Goal: Task Accomplishment & Management: Manage account settings

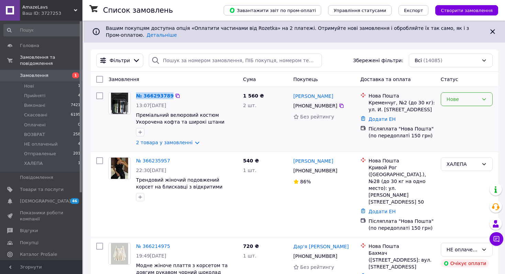
click at [466, 100] on div "Нове" at bounding box center [462, 99] width 32 height 8
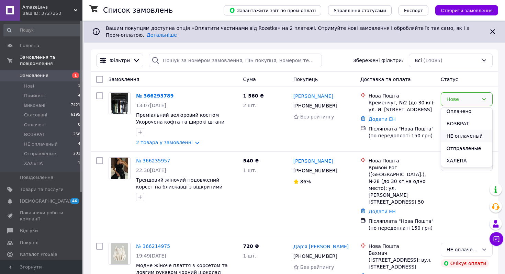
click at [455, 138] on li "НЕ оплаченый" at bounding box center [466, 136] width 51 height 12
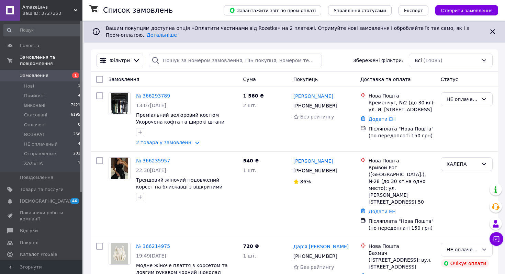
click at [55, 9] on span "AmazeLavs" at bounding box center [48, 7] width 52 height 6
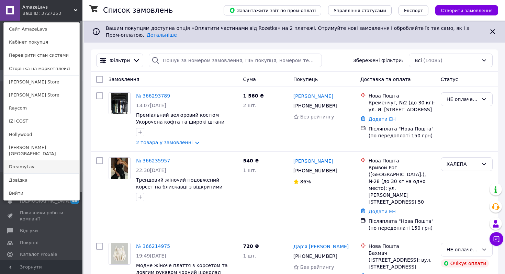
click at [27, 161] on link "DreamyLav" at bounding box center [42, 166] width 76 height 13
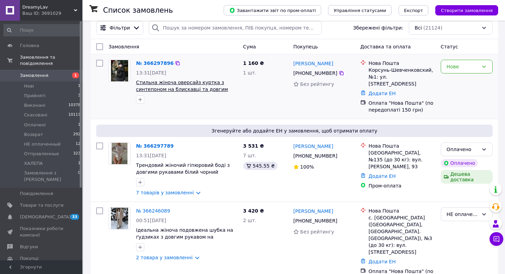
scroll to position [108, 0]
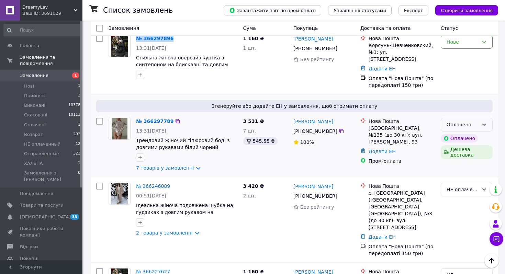
click at [454, 121] on div "Оплачено" at bounding box center [462, 125] width 32 height 8
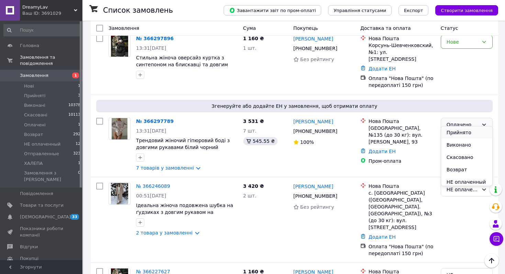
click at [451, 131] on li "Прийнято" at bounding box center [466, 132] width 51 height 12
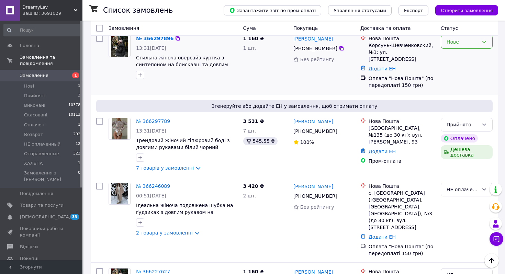
click at [484, 43] on icon at bounding box center [483, 41] width 5 height 5
click at [459, 79] on li "НЕ оплаченный" at bounding box center [466, 78] width 51 height 12
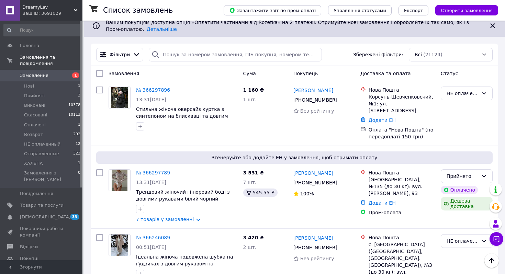
scroll to position [0, 0]
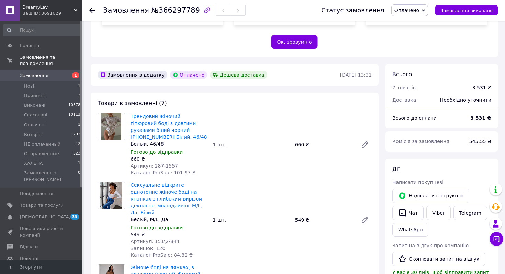
scroll to position [143, 0]
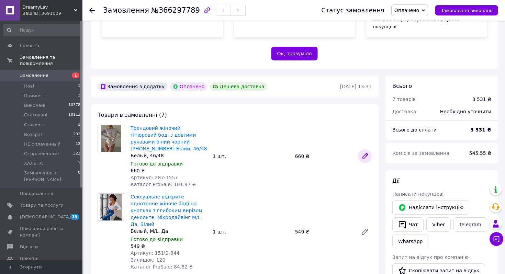
click at [363, 154] on icon at bounding box center [364, 156] width 5 height 5
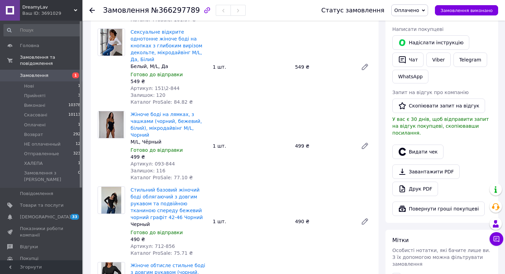
scroll to position [388, 0]
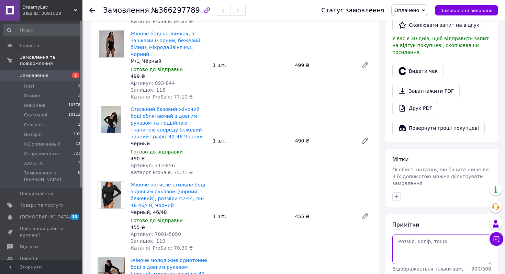
click at [406, 235] on textarea at bounding box center [441, 250] width 99 height 30
paste textarea "Рын1557 м287 ц400"
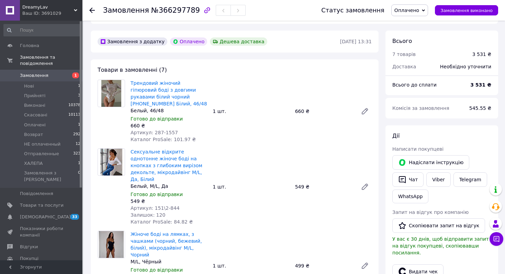
scroll to position [182, 0]
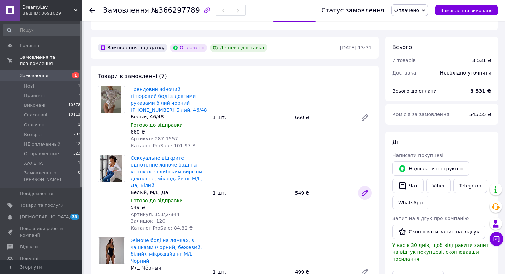
click at [366, 190] on icon at bounding box center [364, 192] width 5 height 5
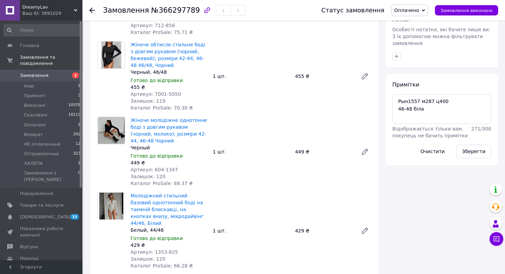
scroll to position [577, 0]
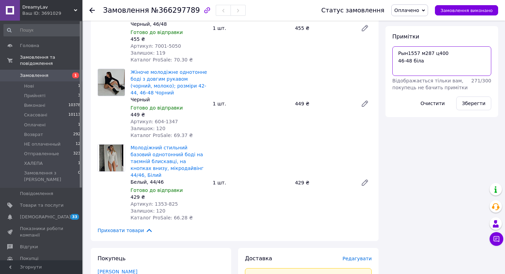
click at [436, 51] on textarea "Рын1557 м287 ц400 46-48 біла" at bounding box center [441, 61] width 99 height 30
click at [417, 47] on textarea "Рын1557 м287 ц400 46-48 біла" at bounding box center [441, 61] width 99 height 30
click at [409, 48] on textarea "Рын1557 м287 ц400 46-48 біла" at bounding box center [441, 61] width 99 height 30
click at [415, 46] on textarea "Рын1557 м287 ц400 46-48 біла" at bounding box center [441, 61] width 99 height 30
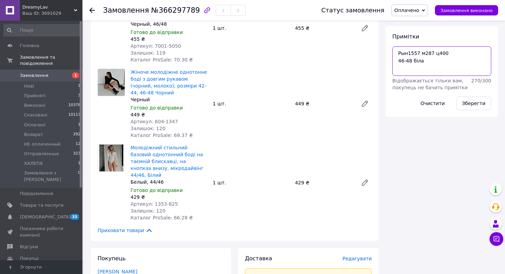
click at [408, 51] on textarea "Рын1557 м287 ц400 46-48 біла" at bounding box center [441, 61] width 99 height 30
paste textarea
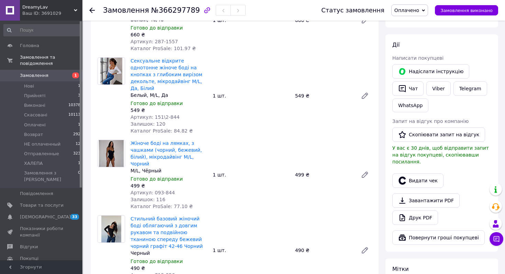
scroll to position [271, 0]
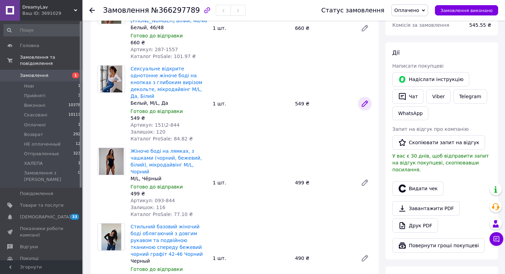
click at [368, 100] on icon at bounding box center [365, 104] width 8 height 8
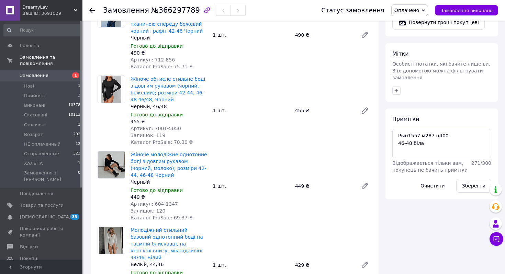
scroll to position [503, 0]
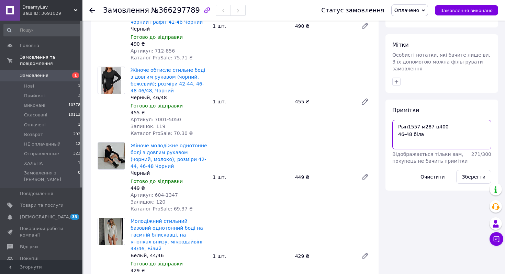
click at [438, 127] on textarea "Рын1557 м287 ц400 46-48 біла" at bounding box center [441, 135] width 99 height 30
click at [414, 125] on textarea "Рын1557 м287 ц400 46-48 біла" at bounding box center [441, 135] width 99 height 30
paste textarea "Рын844 мод151\2 ц220"
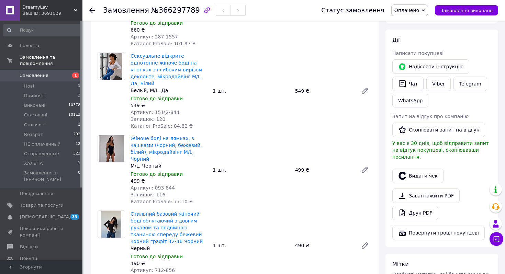
scroll to position [284, 0]
click at [366, 167] on icon at bounding box center [364, 169] width 5 height 5
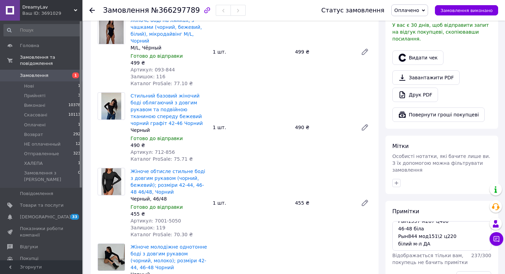
scroll to position [446, 0]
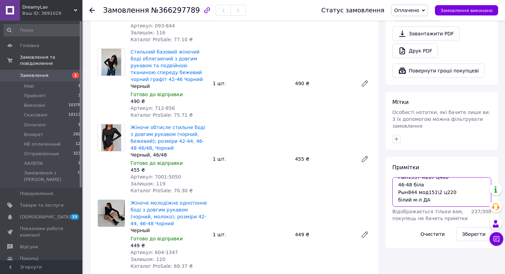
click at [439, 183] on textarea "Рын1557 м287 ц400 46-48 біла Рын844 мод151\2 ц220 білий м-л ДА" at bounding box center [441, 192] width 99 height 30
click at [418, 183] on textarea "Рын1557 м287 ц400 46-48 біла Рын844 мод151\2 ц220 білий м-л ДА" at bounding box center [441, 192] width 99 height 30
paste textarea "рын844 мод093 ц200"
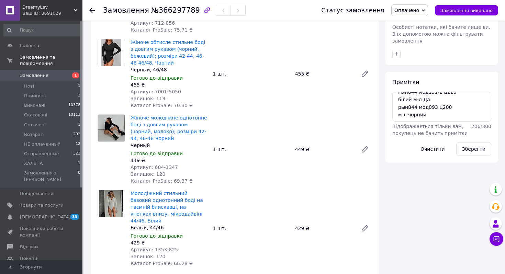
scroll to position [534, 0]
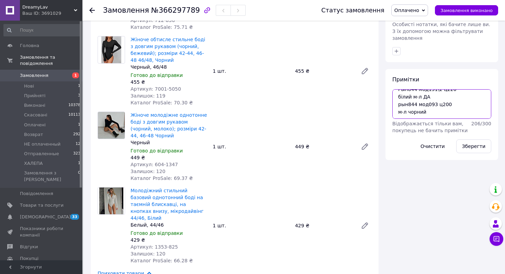
click at [426, 95] on textarea "Рын1557 м287 ц400 46-48 біла Рын844 мод151\2 ц220 білий м-л ДА рын844 мод093 ц2…" at bounding box center [441, 104] width 99 height 30
click at [412, 95] on textarea "Рын1557 м287 ц400 46-48 біла Рын844 мод151\2 ц220 білий м-л ДА рын844 мод093 ц2…" at bounding box center [441, 104] width 99 height 30
paste textarea "Рын856 м712 ц250"
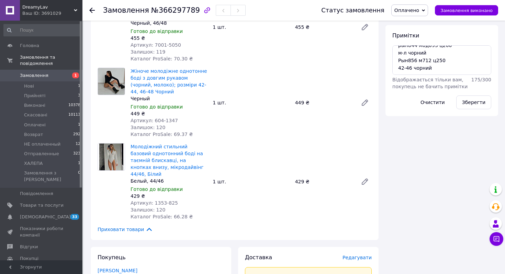
scroll to position [586, 0]
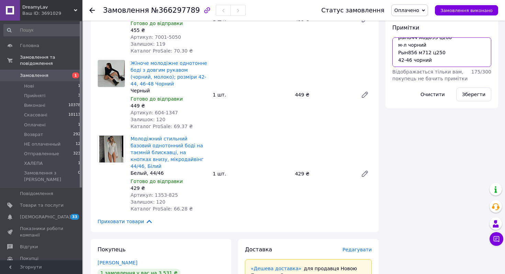
click at [436, 50] on textarea "Рын1557 м287 ц400 46-48 біла Рын844 мод151\2 ц220 білий м-л ДА рын844 мод093 ц2…" at bounding box center [441, 52] width 99 height 30
click at [419, 45] on textarea "Рын1557 м287 ц400 46-48 біла Рын844 мод151\2 ц220 білий м-л ДА рын844 мод093 ц2…" at bounding box center [441, 52] width 99 height 30
paste textarea "Рын5050 м7001 ц220"
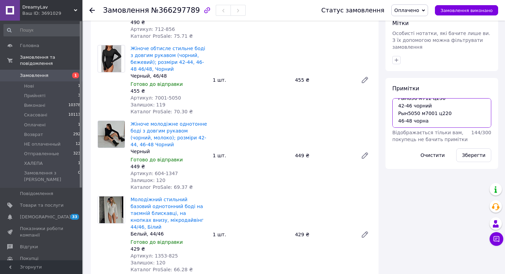
scroll to position [523, 0]
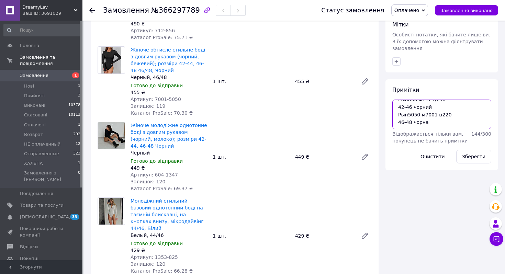
click at [433, 110] on textarea "Рын1557 м287 ц400 46-48 біла Рын844 мод151\2 ц220 білий м-л ДА рын844 мод093 ц2…" at bounding box center [441, 115] width 99 height 30
click at [412, 109] on textarea "Рын1557 м287 ц400 46-48 біла Рын844 мод151\2 ц220 білий м-л ДА рын844 мод093 ц2…" at bounding box center [441, 115] width 99 height 30
click at [412, 106] on textarea "Рын1557 м287 ц400 46-48 біла Рын844 мод151\2 ц220 білий м-л ДА рын844 мод093 ц2…" at bounding box center [441, 115] width 99 height 30
paste textarea "Рын1347 м604 ц210"
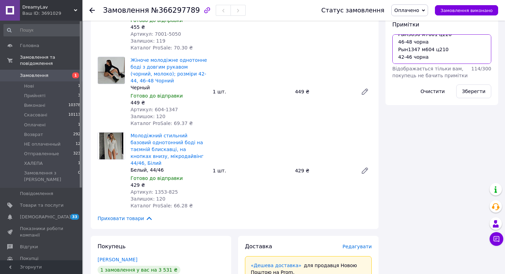
scroll to position [591, 0]
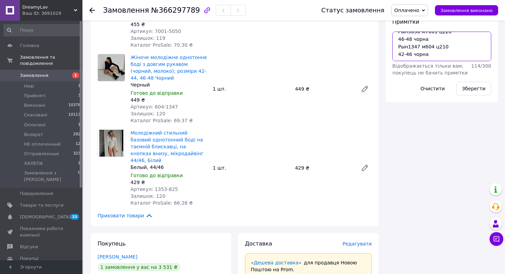
click at [447, 40] on textarea "Рын1557 м287 ц400 46-48 біла Рын844 мод151\2 ц220 білий м-л ДА рын844 мод093 ц2…" at bounding box center [441, 47] width 99 height 30
click at [418, 37] on textarea "Рын1557 м287 ц400 46-48 біла Рын844 мод151\2 ц220 білий м-л ДА рын844 мод093 ц2…" at bounding box center [441, 47] width 99 height 30
paste textarea "син825 мод1353 ц200"
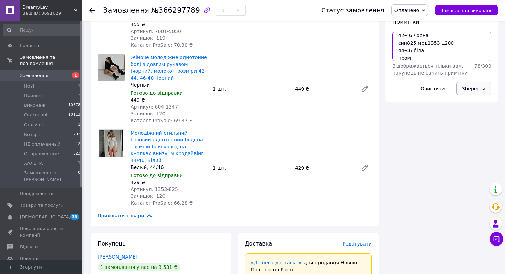
type textarea "Рын1557 м287 ц400 46-48 біла Рын844 мод151\2 ц220 білий м-л ДА рын844 мод093 ц2…"
click at [472, 82] on button "Зберегти" at bounding box center [473, 89] width 35 height 14
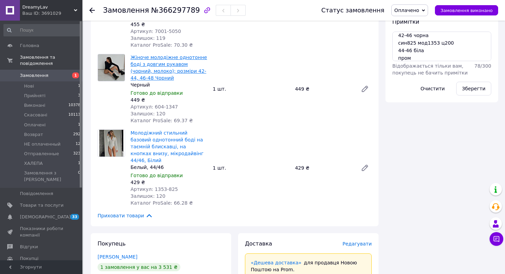
click at [191, 55] on link "Жіноче молодіжне однотонне боді з довгим рукавом (чорний, молоко); розміри 42-4…" at bounding box center [169, 68] width 77 height 26
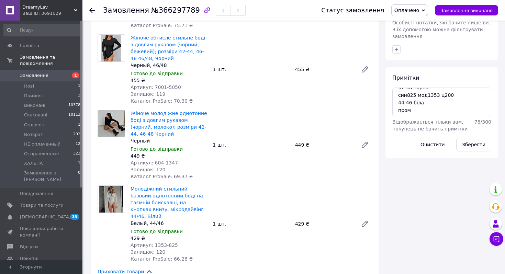
scroll to position [100, 0]
click at [471, 138] on button "Зберегти" at bounding box center [473, 145] width 35 height 14
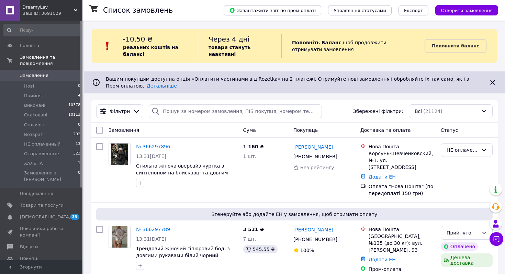
click at [26, 17] on div "DreamyLav Ваш ID: 3691029" at bounding box center [51, 10] width 63 height 21
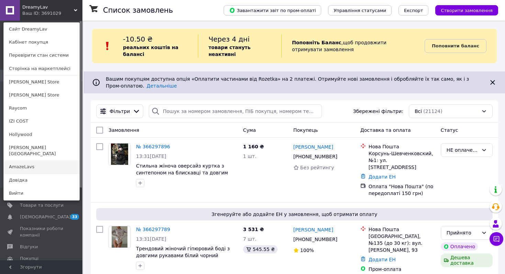
click at [8, 160] on link "AmazeLavs" at bounding box center [42, 166] width 76 height 13
